Goal: Browse casually

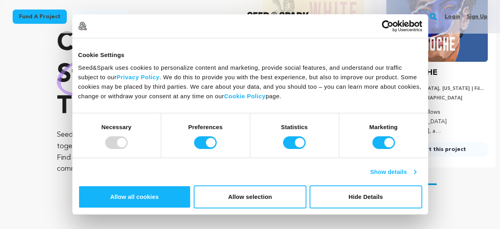
scroll to position [0, 130]
click at [423, 185] on button "Hide Details" at bounding box center [366, 196] width 113 height 23
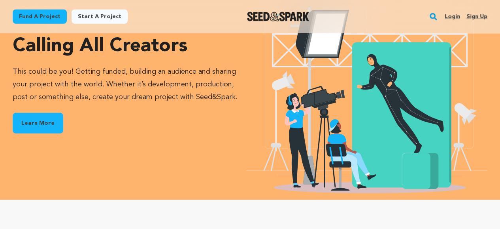
scroll to position [1227, 0]
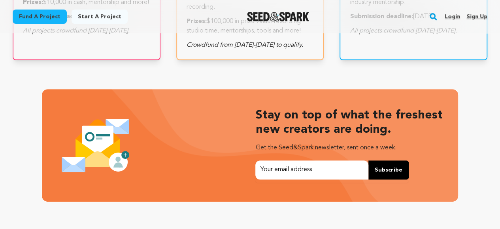
scroll to position [0, 130]
